Goal: Task Accomplishment & Management: Complete application form

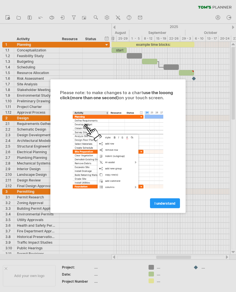
click at [170, 202] on span "I understand" at bounding box center [164, 203] width 21 height 4
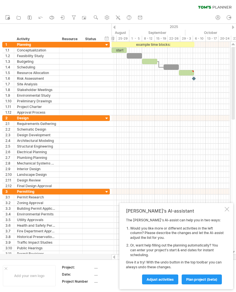
click at [225, 211] on div at bounding box center [226, 209] width 5 height 5
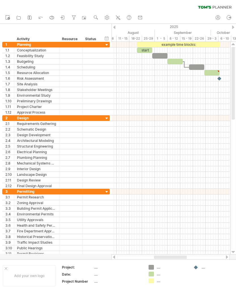
click at [7, 14] on link "new" at bounding box center [8, 17] width 8 height 7
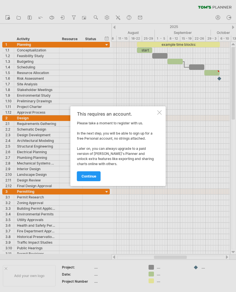
click at [159, 110] on div at bounding box center [159, 112] width 5 height 5
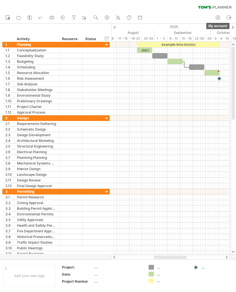
click at [218, 17] on icon at bounding box center [218, 18] width 6 height 6
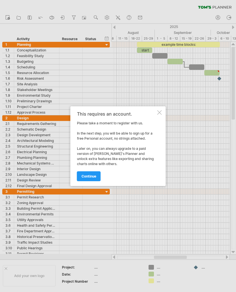
click at [86, 177] on span "continue" at bounding box center [88, 176] width 15 height 4
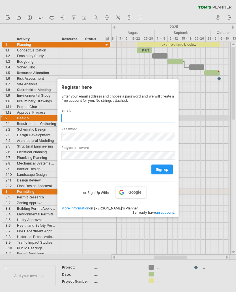
click at [125, 118] on input "text" at bounding box center [118, 118] width 114 height 8
type input "**********"
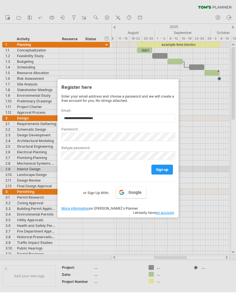
click at [164, 169] on span "sign up" at bounding box center [162, 169] width 12 height 4
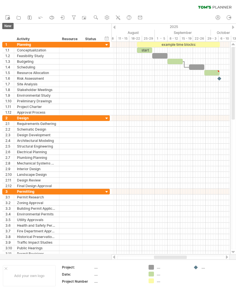
click at [6, 17] on icon at bounding box center [8, 17] width 6 height 6
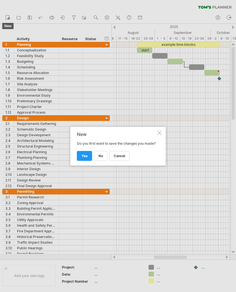
click at [84, 157] on span "yes" at bounding box center [84, 156] width 6 height 4
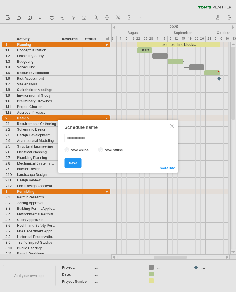
click at [172, 126] on div at bounding box center [171, 125] width 5 height 5
